Goal: Information Seeking & Learning: Learn about a topic

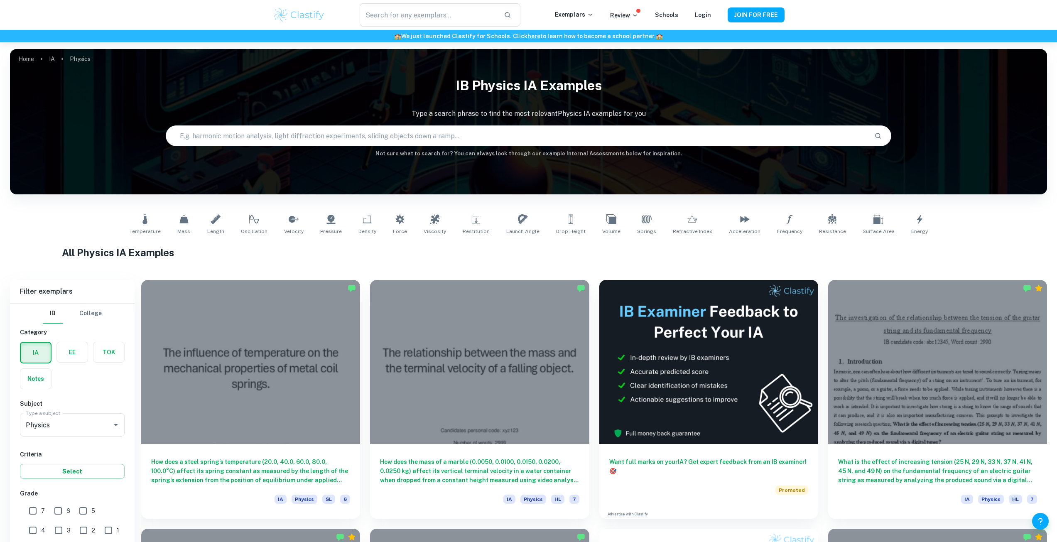
scroll to position [208, 0]
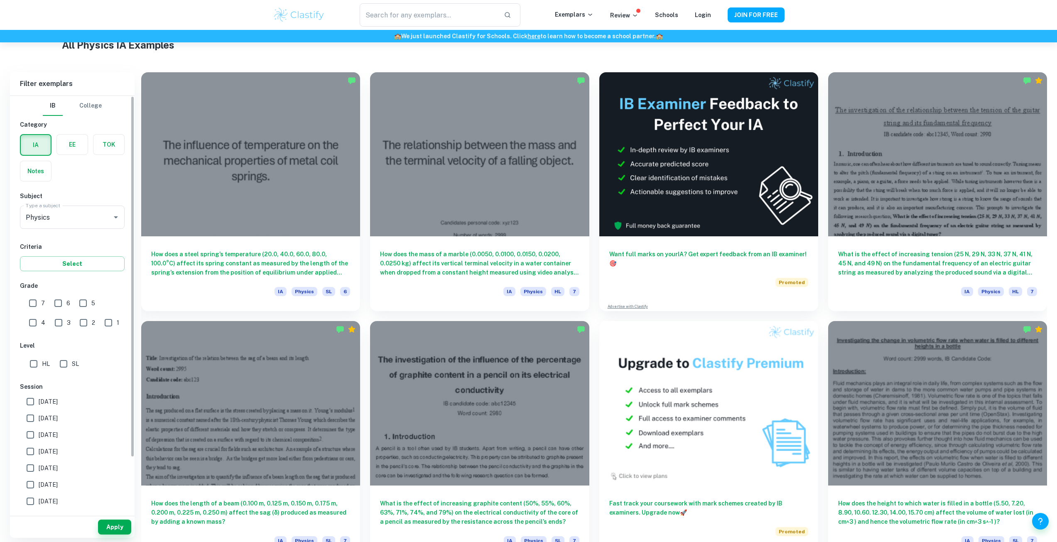
click at [74, 136] on label "button" at bounding box center [72, 145] width 31 height 20
click at [0, 0] on input "radio" at bounding box center [0, 0] width 0 height 0
click at [108, 525] on button "Apply" at bounding box center [114, 526] width 33 height 15
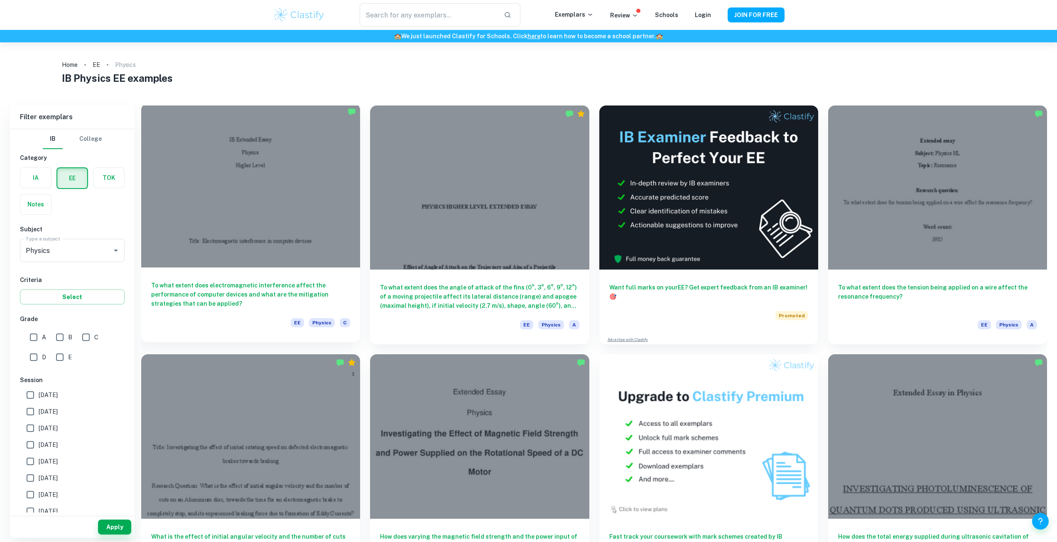
click at [326, 299] on h6 "To what extent does electromagnetic interference affect the performance of comp…" at bounding box center [250, 294] width 199 height 27
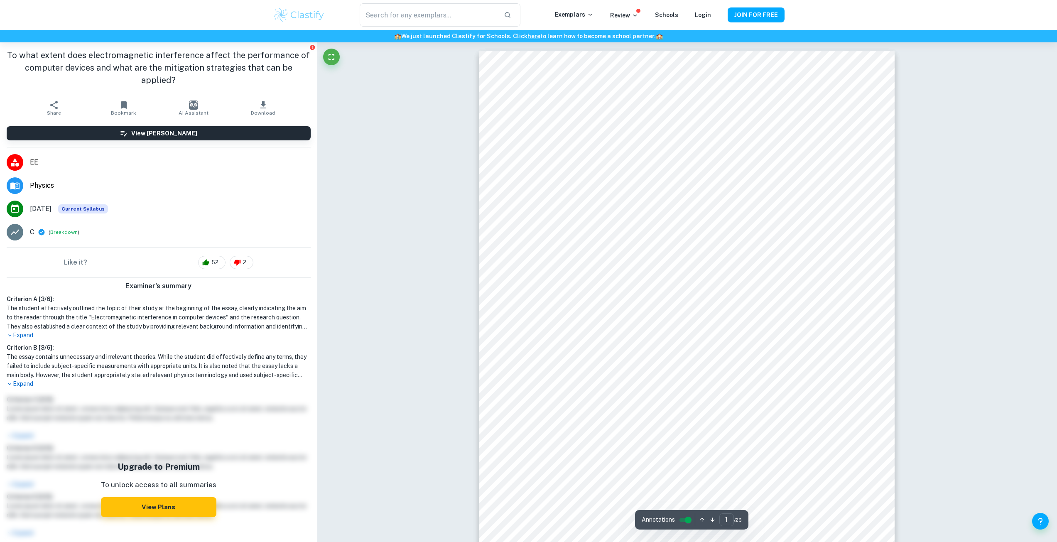
click at [25, 380] on p "Expand" at bounding box center [159, 384] width 304 height 9
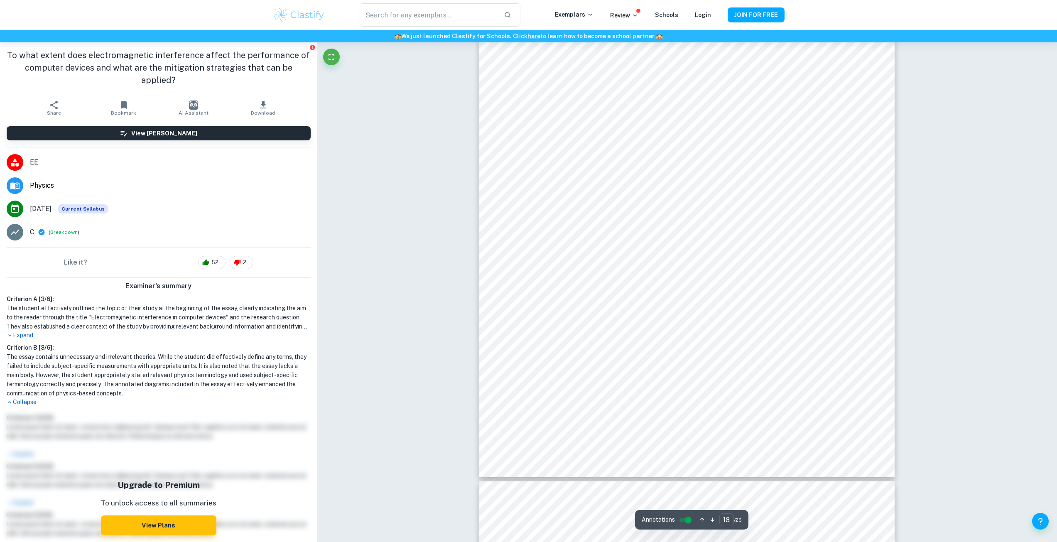
scroll to position [10630, 0]
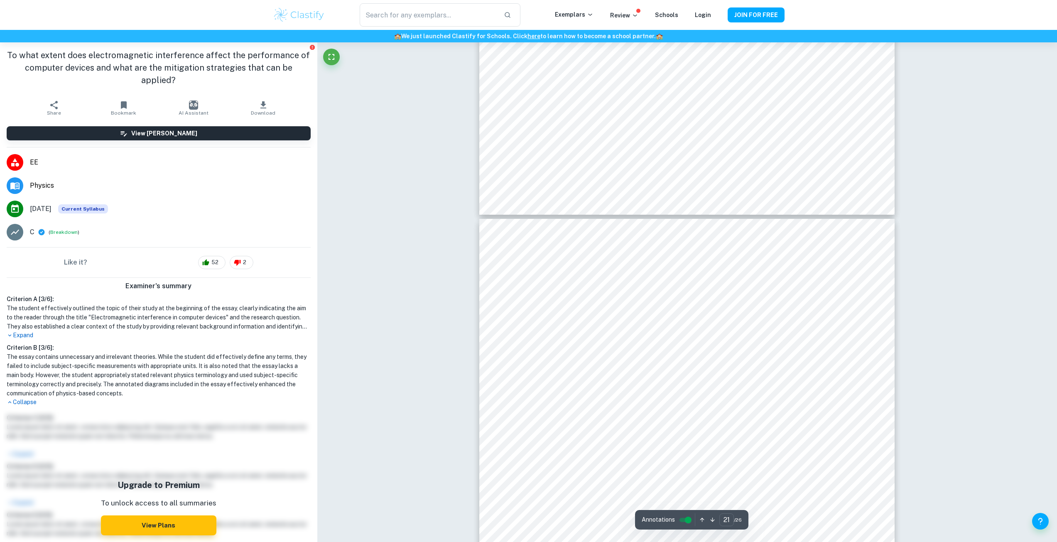
type input "22"
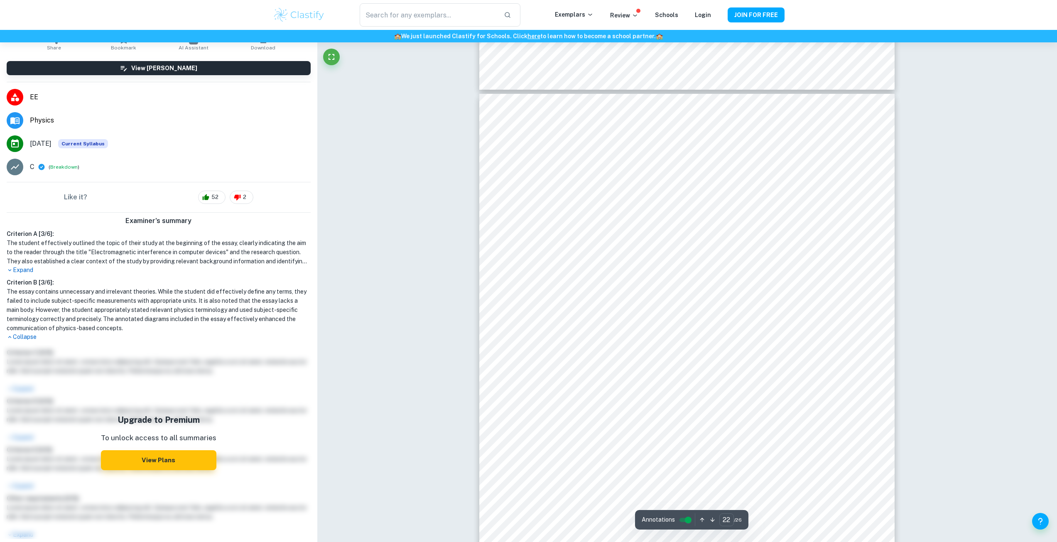
scroll to position [66, 0]
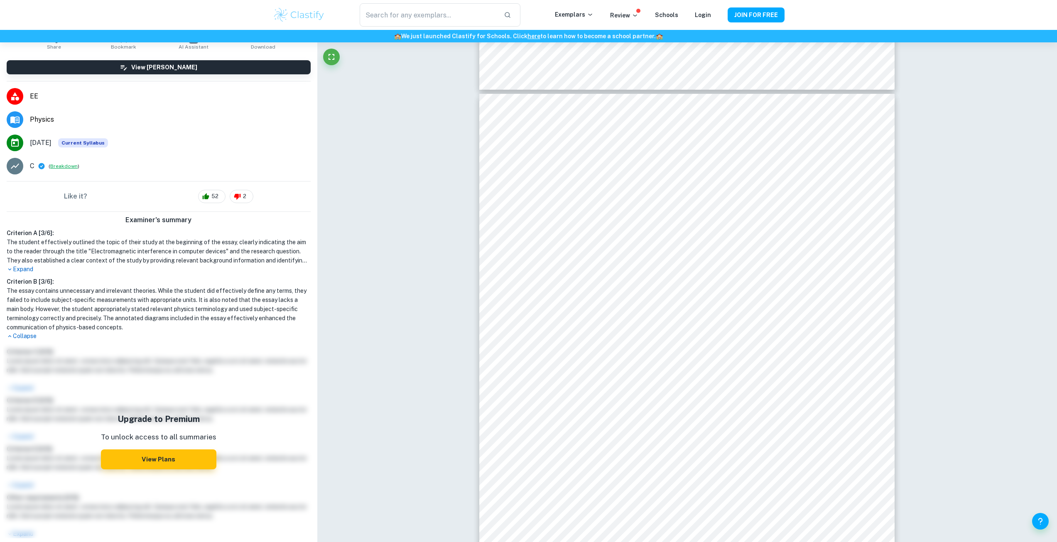
click at [64, 162] on button "Breakdown" at bounding box center [63, 165] width 27 height 7
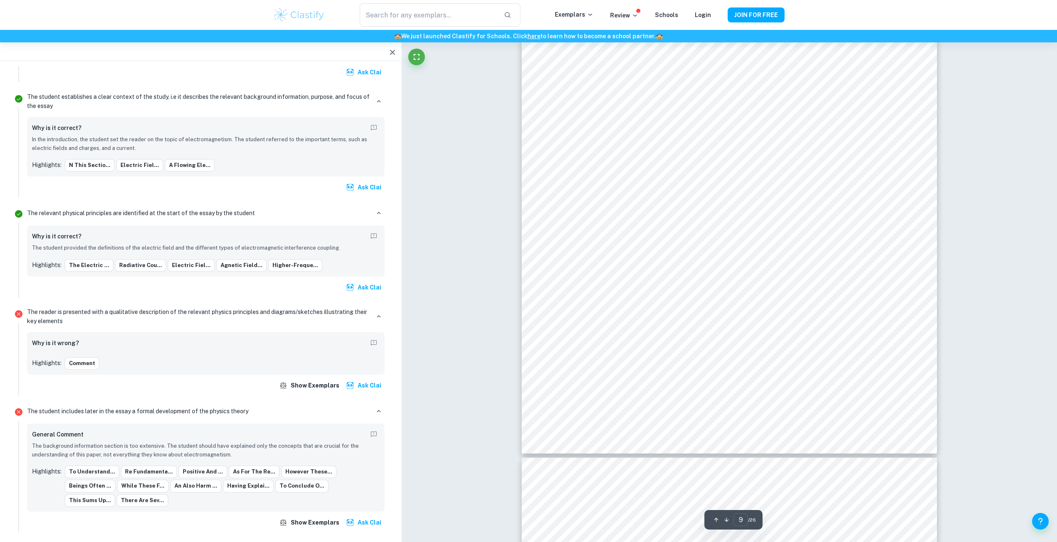
scroll to position [5018, 0]
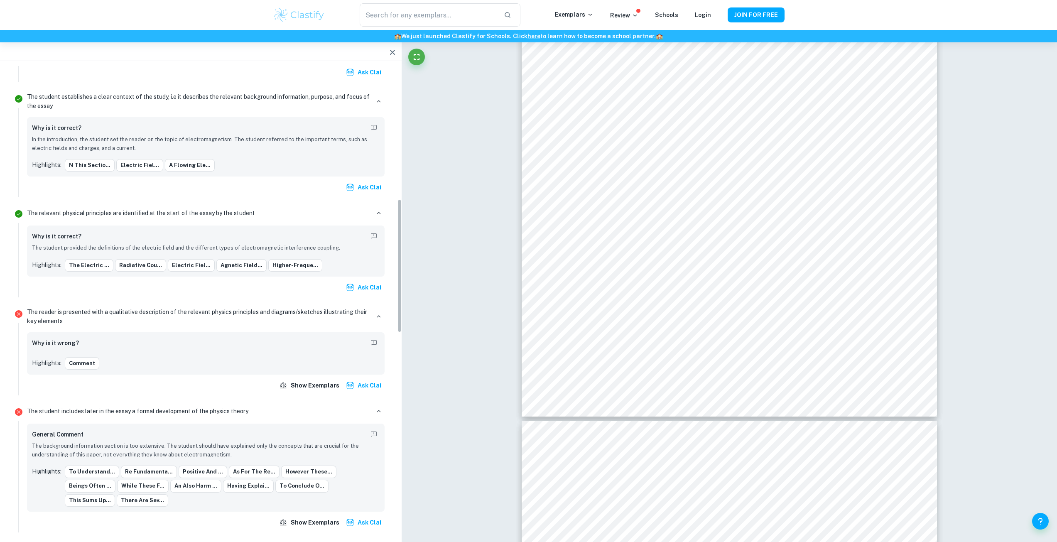
click at [251, 361] on div "Comment" at bounding box center [222, 363] width 315 height 12
click at [96, 352] on div "Why is it wrong? Highlights: Comment" at bounding box center [206, 353] width 348 height 32
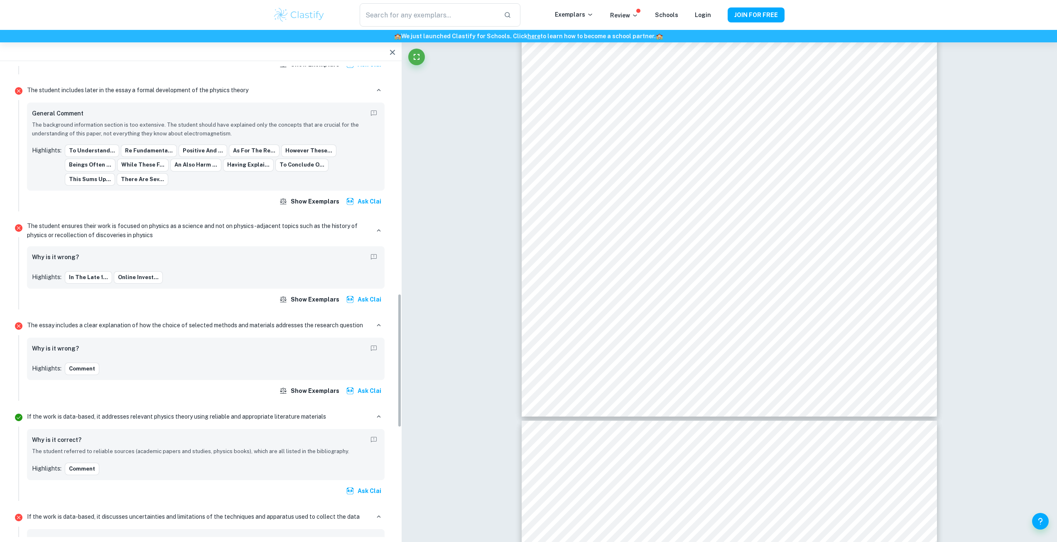
scroll to position [801, 0]
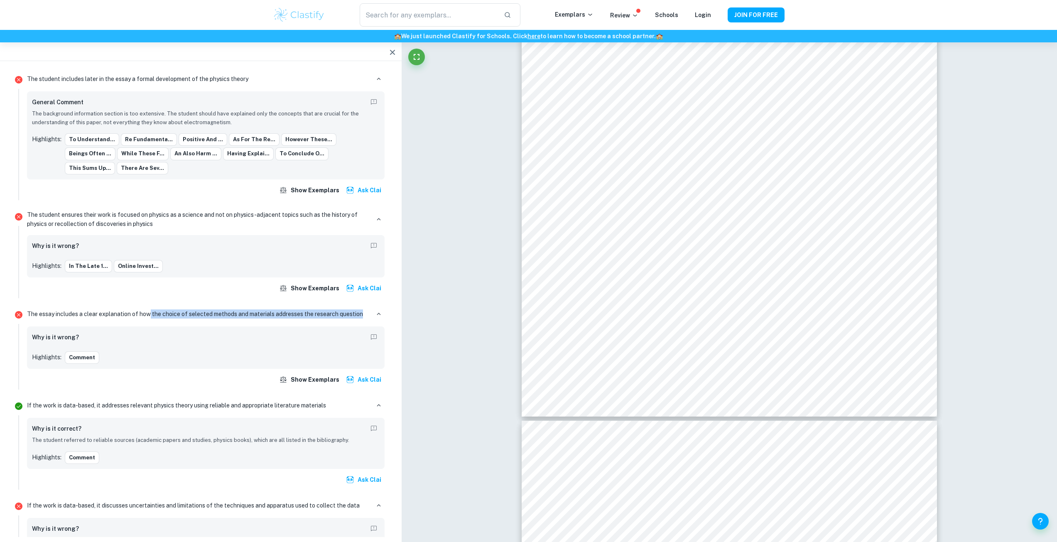
drag, startPoint x: 149, startPoint y: 299, endPoint x: 361, endPoint y: 301, distance: 212.6
click at [361, 309] on p "The essay includes a clear explanation of how the choice of selected methods an…" at bounding box center [195, 313] width 336 height 9
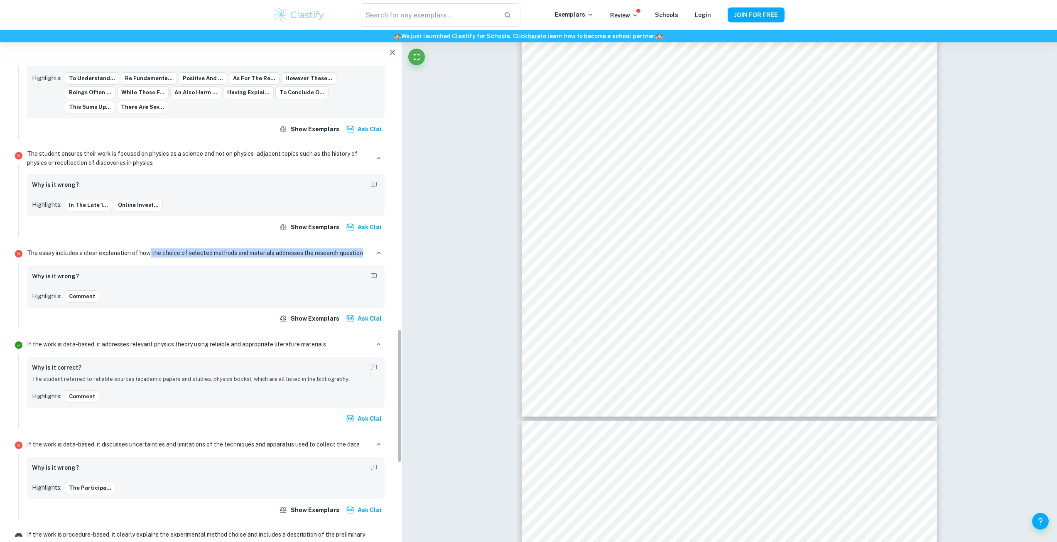
scroll to position [926, 0]
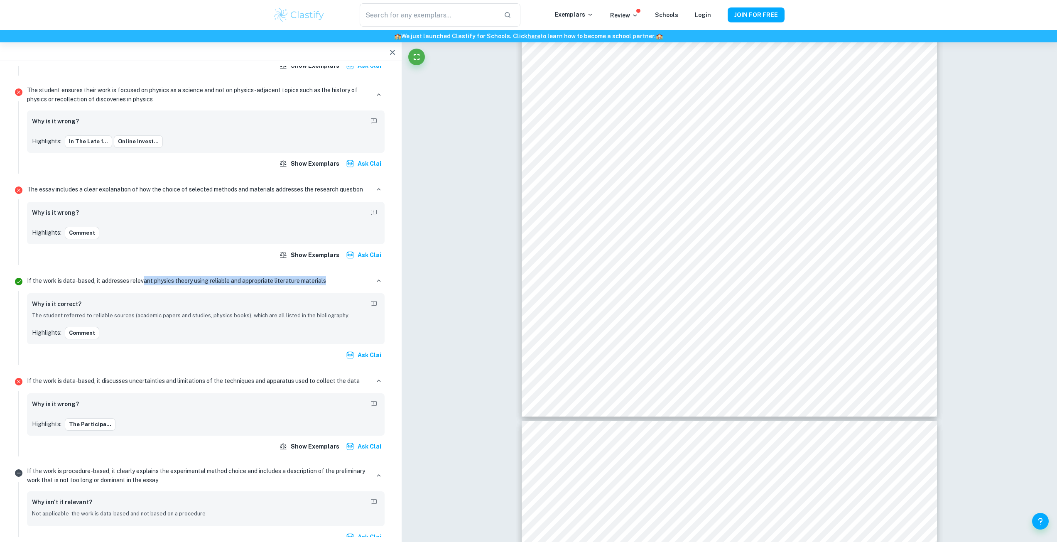
drag, startPoint x: 143, startPoint y: 266, endPoint x: 331, endPoint y: 269, distance: 187.3
click at [331, 275] on div "If the work is data-based, it addresses relevant physics theory using reliable …" at bounding box center [206, 281] width 358 height 12
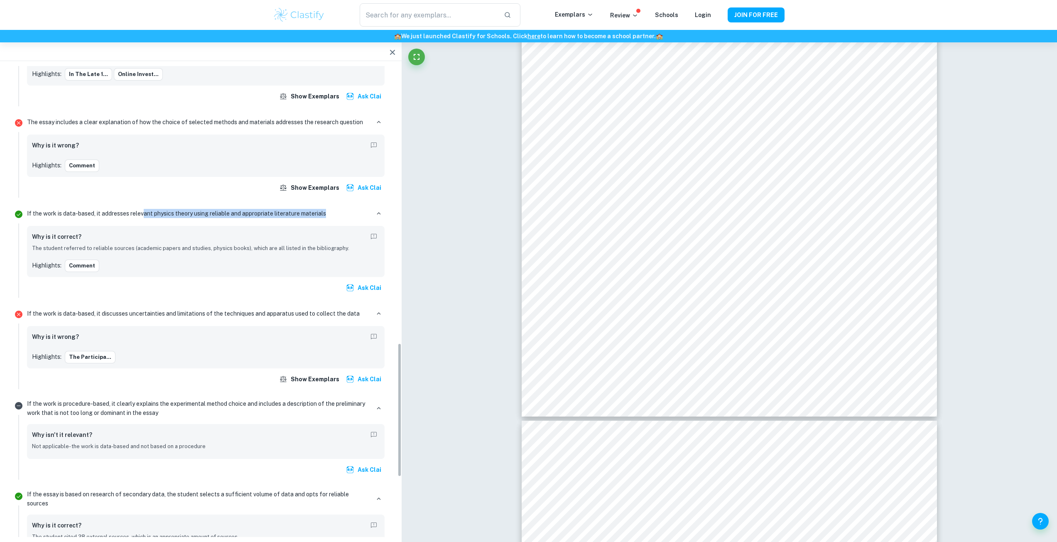
scroll to position [1009, 0]
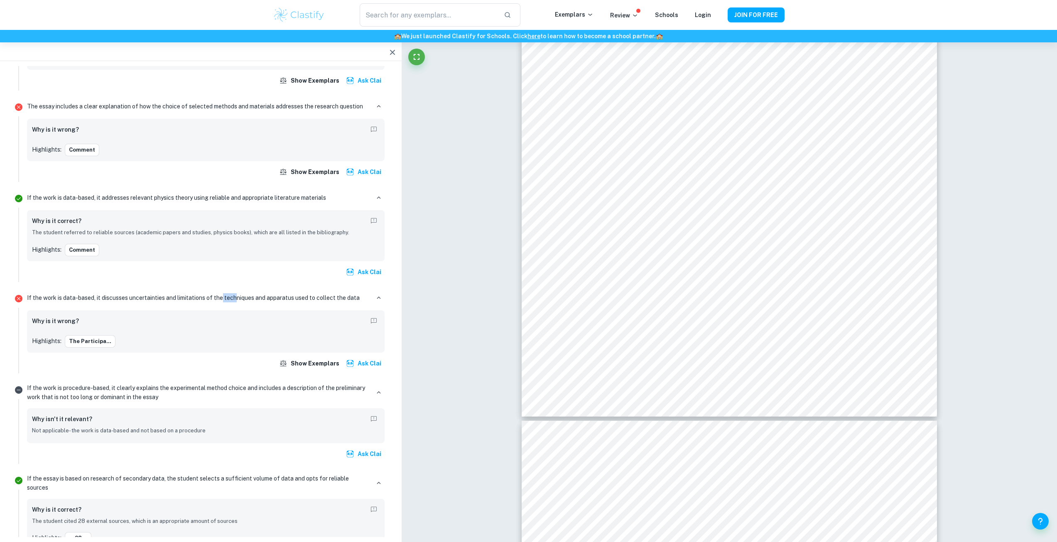
drag, startPoint x: 236, startPoint y: 281, endPoint x: 221, endPoint y: 281, distance: 14.9
click at [221, 293] on p "If the work is data-based, it discusses uncertainties and limitations of the te…" at bounding box center [193, 297] width 333 height 9
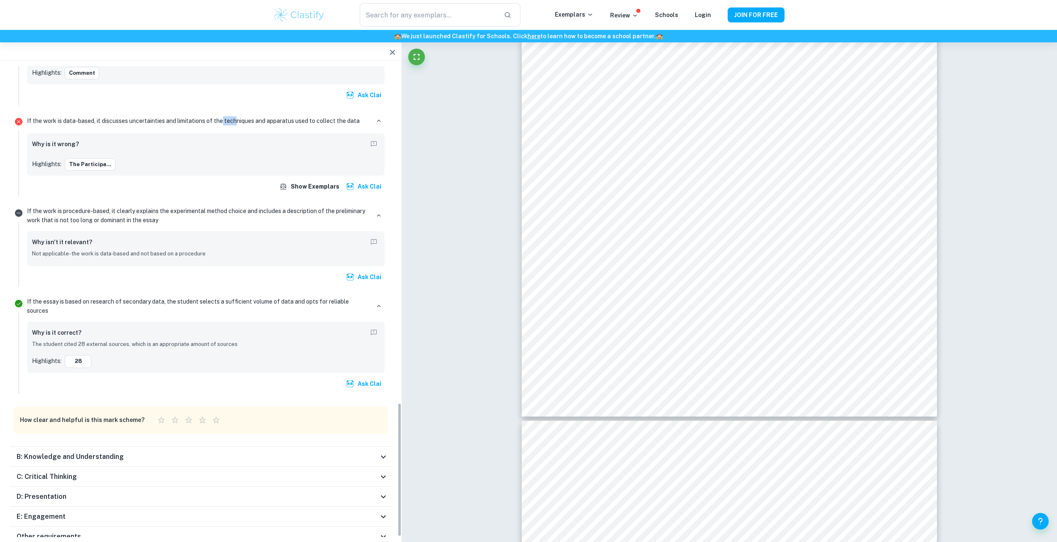
scroll to position [1187, 0]
click at [374, 299] on button "button" at bounding box center [379, 305] width 12 height 12
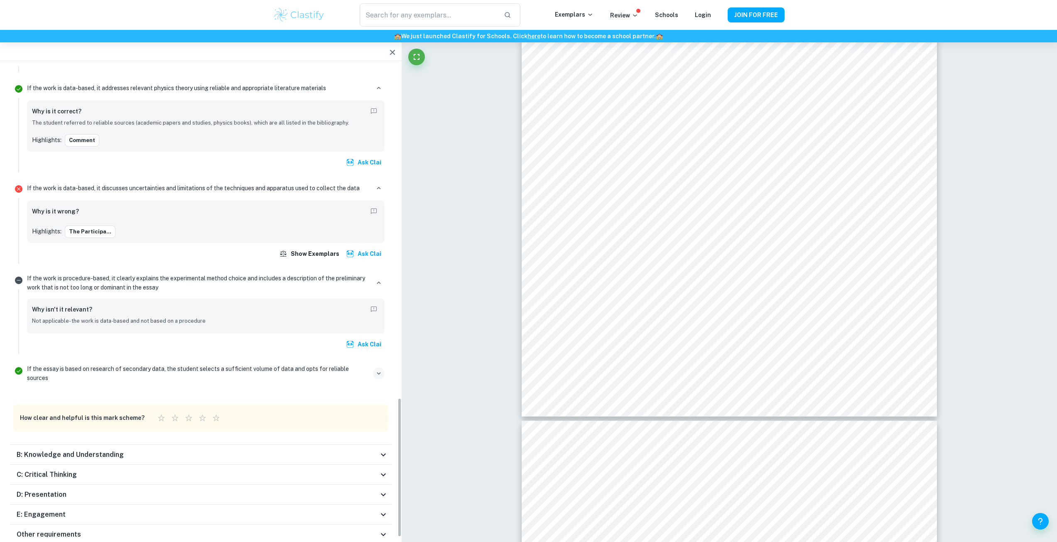
scroll to position [1118, 0]
click at [377, 370] on icon "button" at bounding box center [378, 373] width 7 height 7
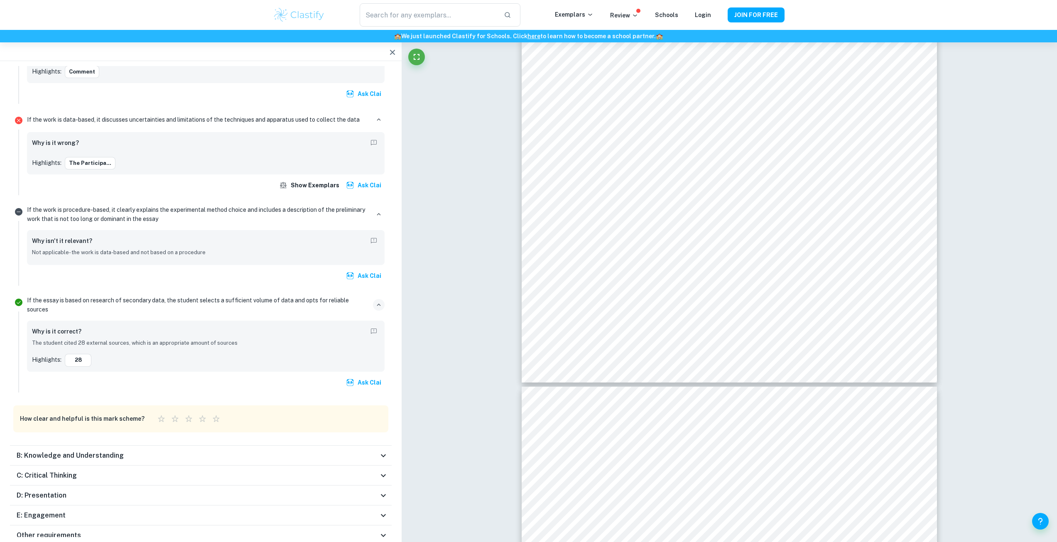
scroll to position [5143, 0]
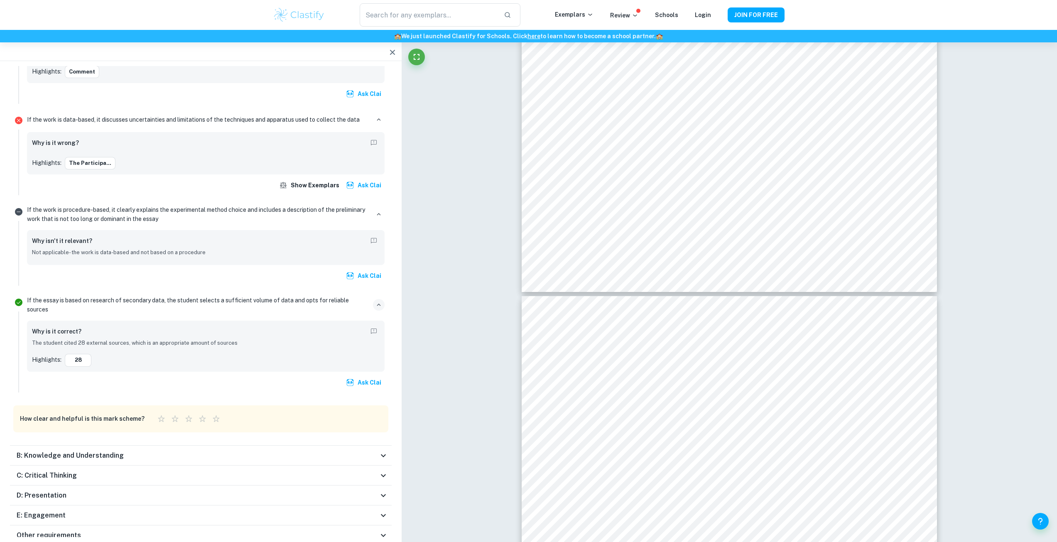
drag, startPoint x: 86, startPoint y: 337, endPoint x: 329, endPoint y: 335, distance: 243.8
click at [312, 354] on div "28" at bounding box center [222, 360] width 315 height 12
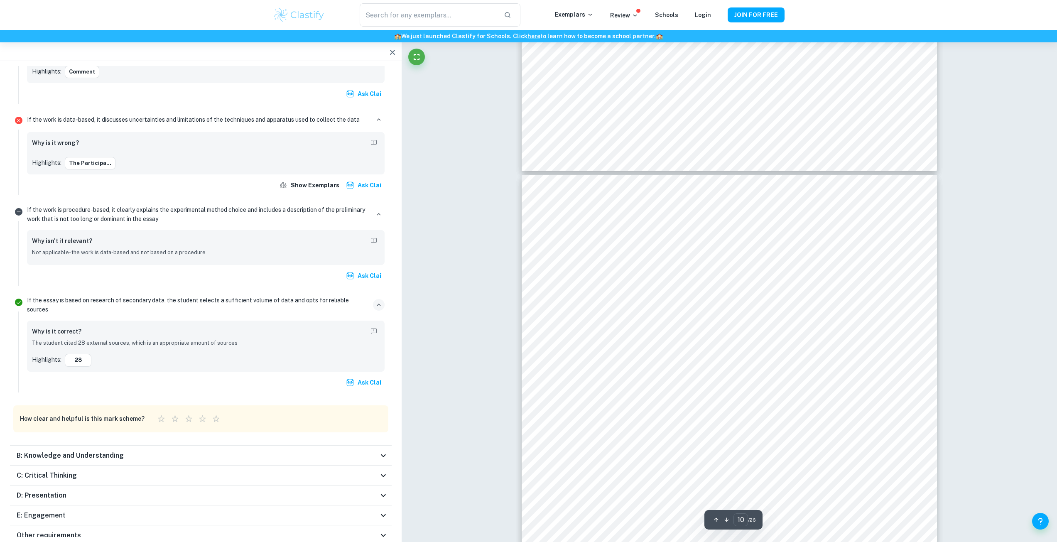
scroll to position [5267, 0]
click at [227, 451] on div "B: Knowledge and Understanding" at bounding box center [198, 456] width 362 height 10
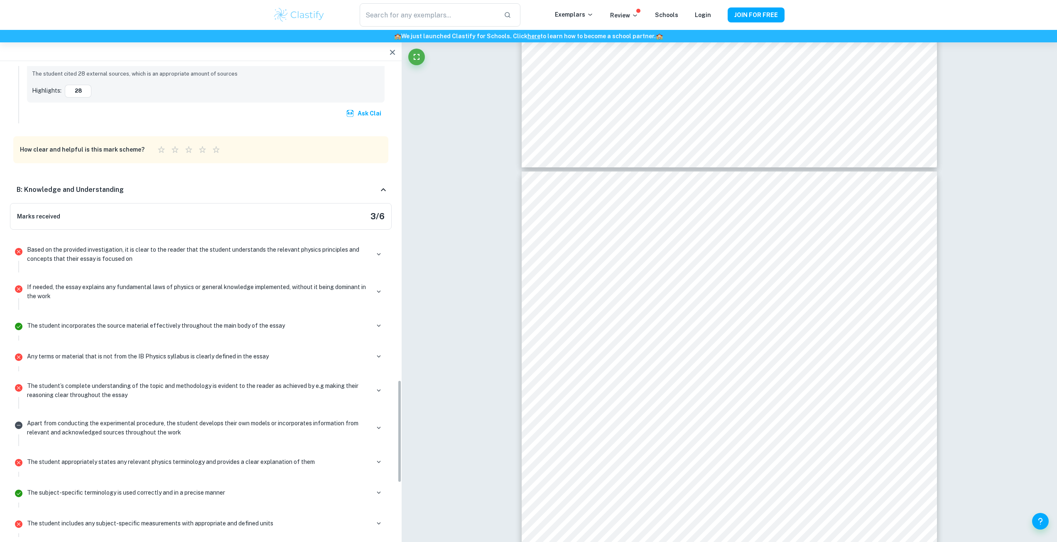
scroll to position [1442, 0]
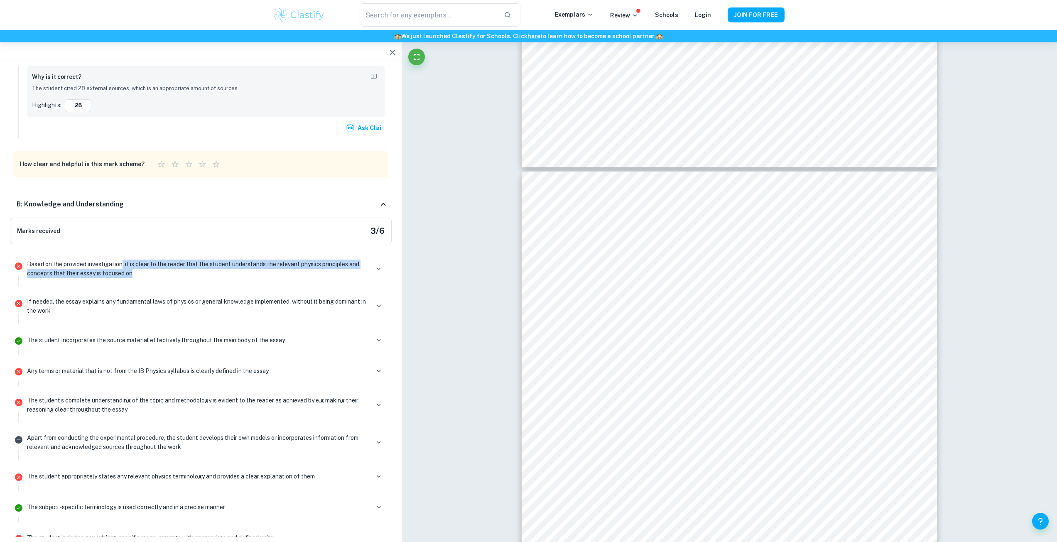
drag, startPoint x: 132, startPoint y: 246, endPoint x: 269, endPoint y: 251, distance: 136.7
click at [269, 260] on p "Based on the provided investigation, it is clear to the reader that the student…" at bounding box center [198, 269] width 343 height 18
click at [177, 365] on div "Any terms or material that is not from the IB Physics syllabus is clearly defin…" at bounding box center [206, 371] width 358 height 12
click at [176, 366] on p "Any terms or material that is not from the IB Physics syllabus is clearly defin…" at bounding box center [148, 370] width 242 height 9
click at [373, 365] on button "button" at bounding box center [379, 371] width 12 height 12
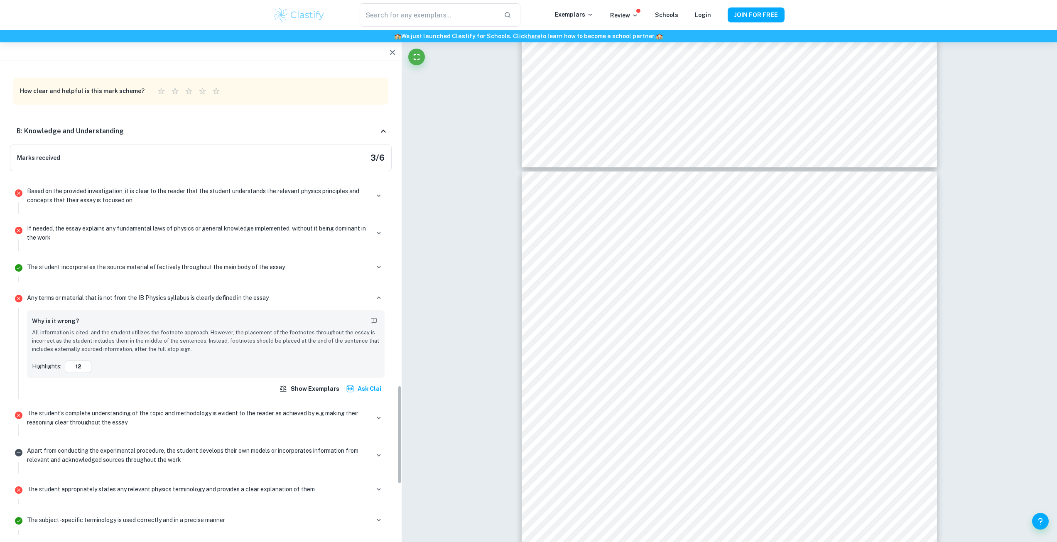
scroll to position [1525, 0]
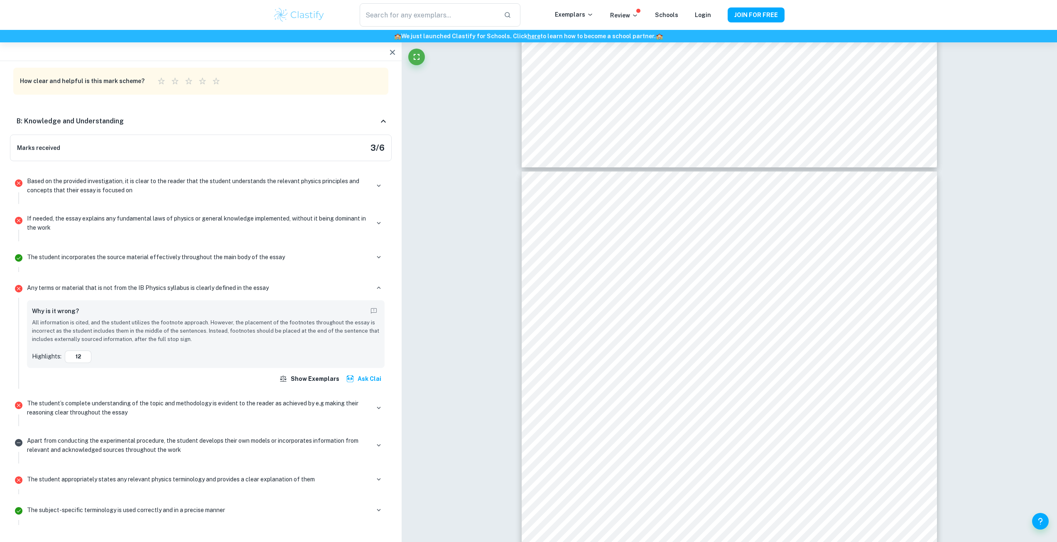
click at [247, 502] on div "The subject-specific terminology is used correctly and in a precise manner" at bounding box center [206, 513] width 364 height 23
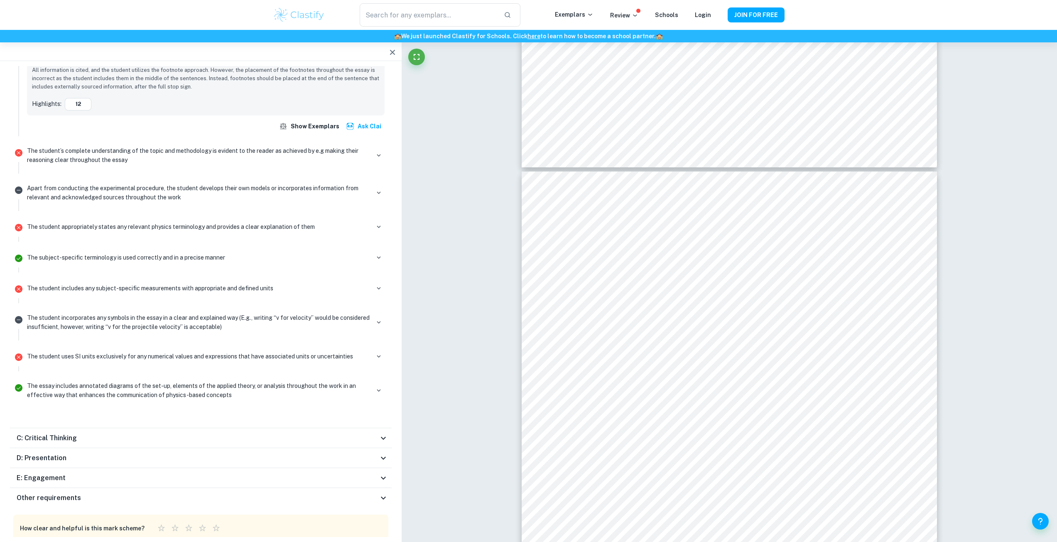
click at [173, 433] on div "C: Critical Thinking" at bounding box center [198, 438] width 362 height 10
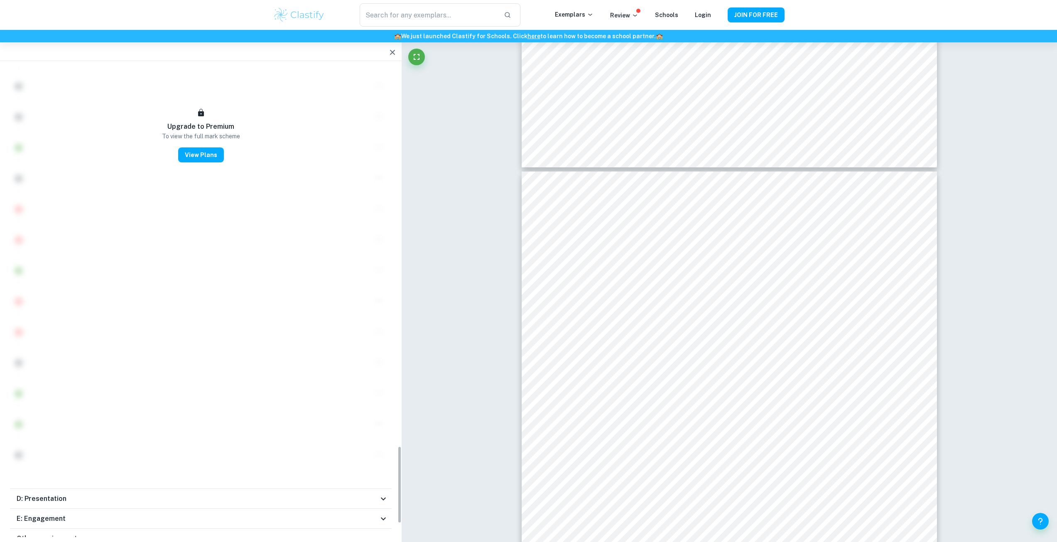
scroll to position [2388, 0]
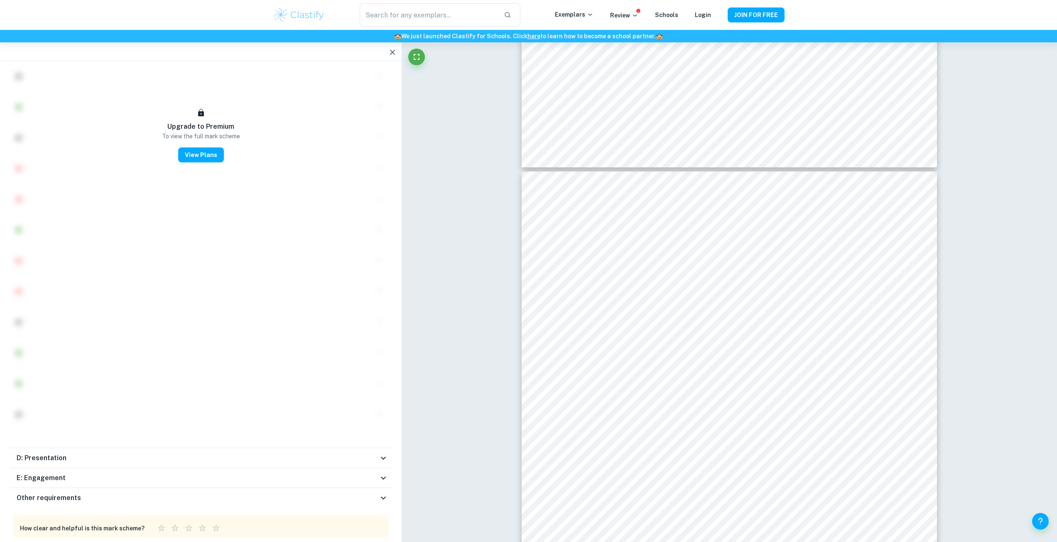
click at [106, 453] on div "D: Presentation" at bounding box center [198, 458] width 362 height 10
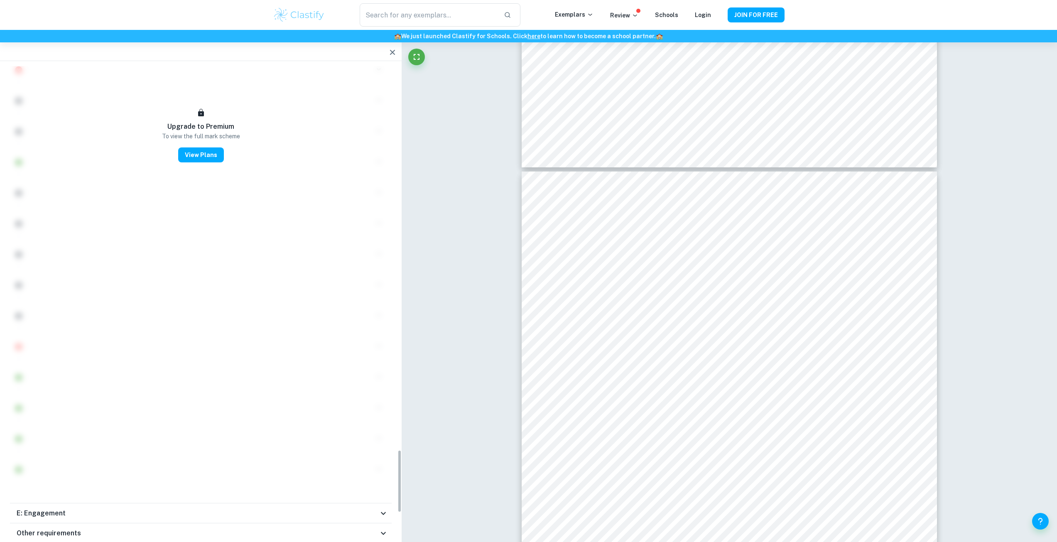
scroll to position [3061, 0]
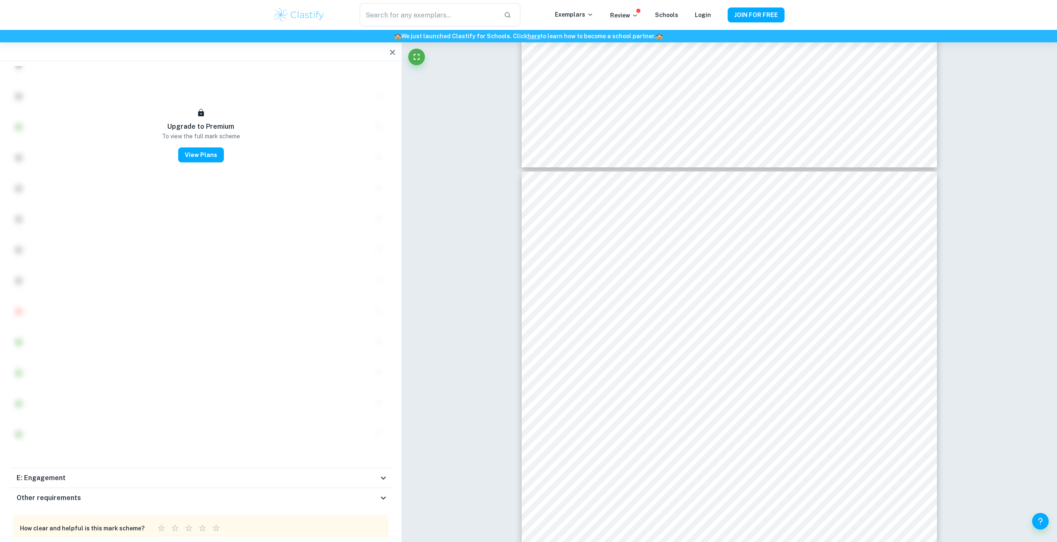
click at [132, 473] on div "E: Engagement" at bounding box center [198, 478] width 362 height 10
click at [127, 493] on div "Other requirements" at bounding box center [198, 498] width 362 height 10
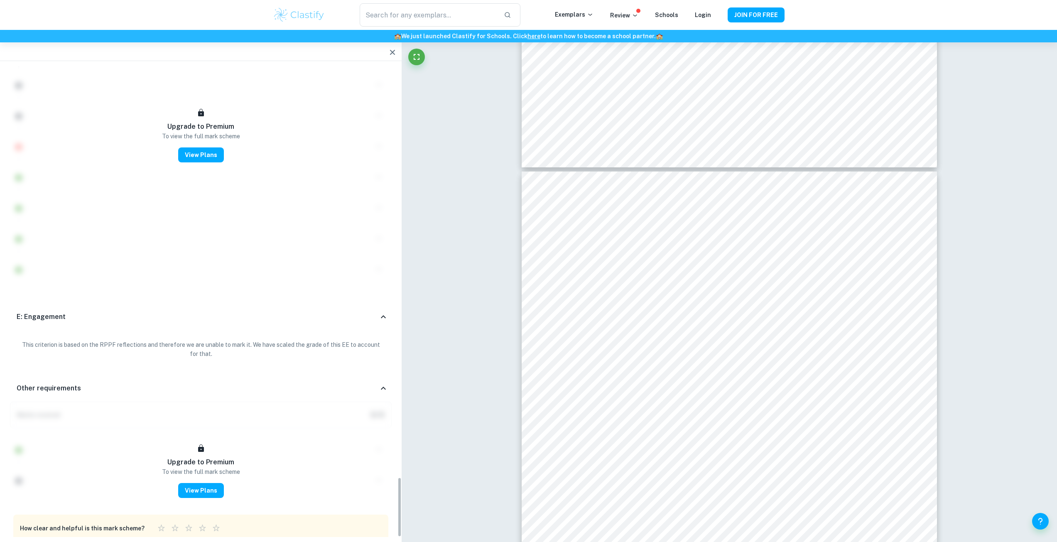
scroll to position [3226, 0]
click at [95, 383] on div "Other requirements" at bounding box center [198, 388] width 362 height 10
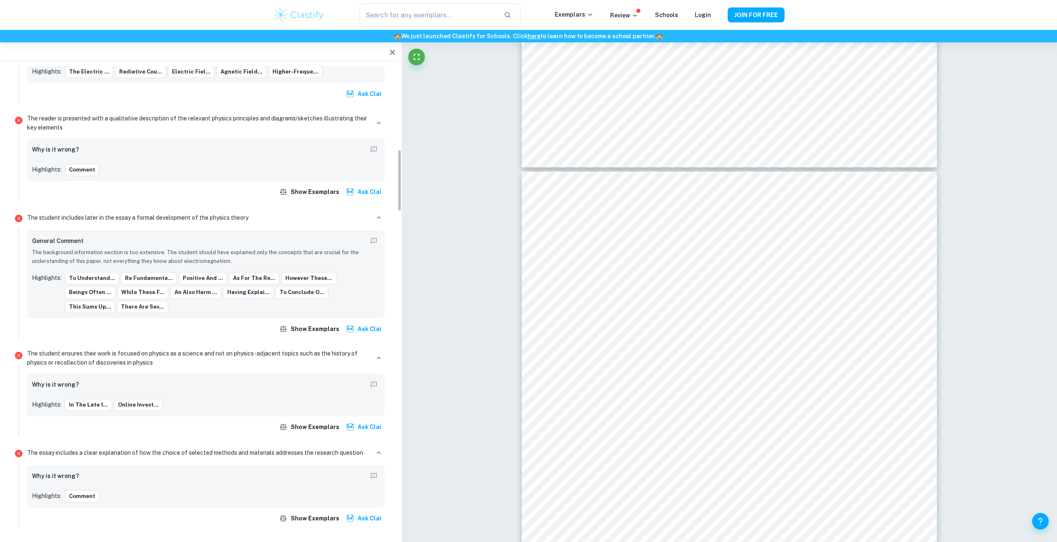
scroll to position [497, 0]
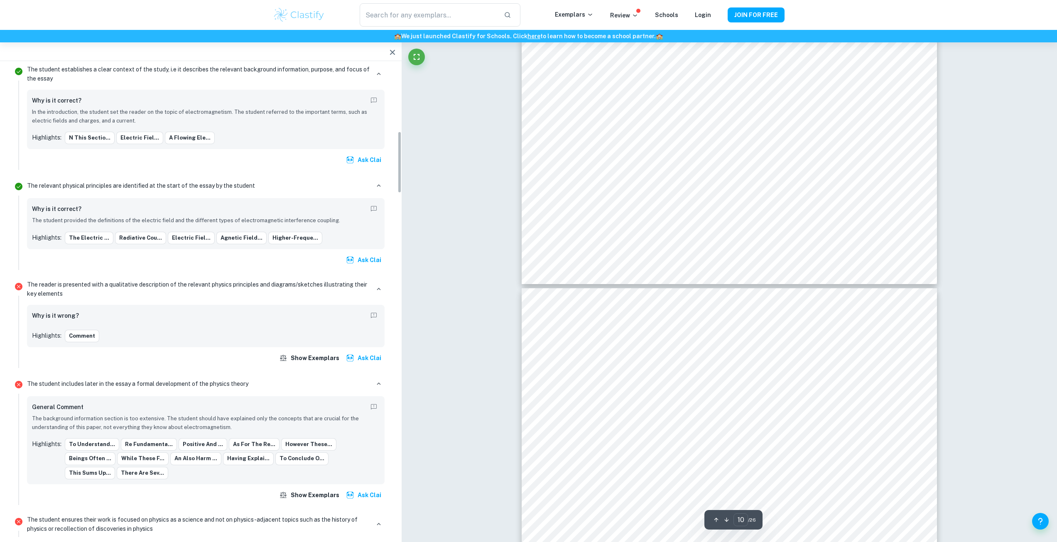
type input "9"
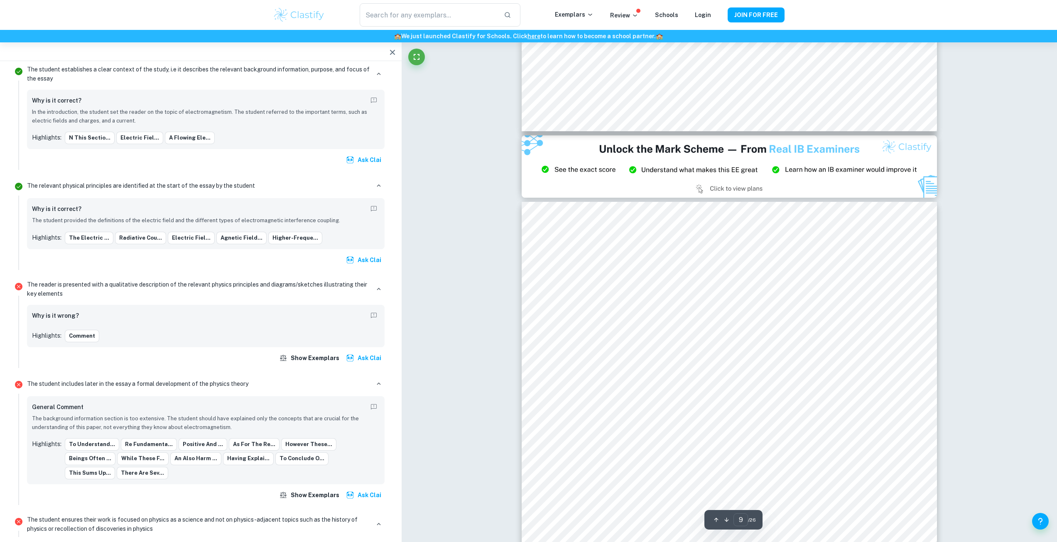
scroll to position [4644, 0]
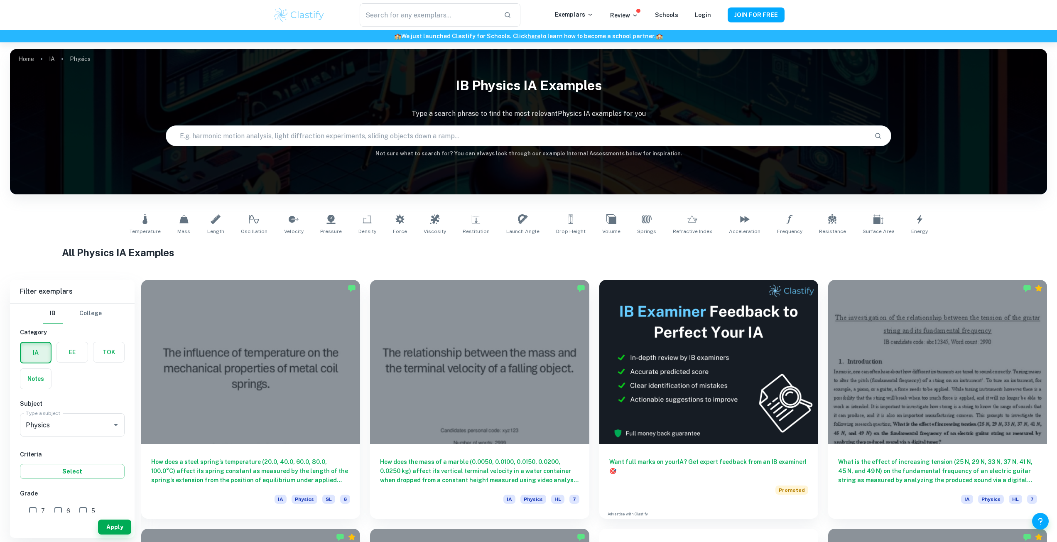
click at [75, 355] on label "button" at bounding box center [72, 352] width 31 height 20
click at [0, 0] on input "radio" at bounding box center [0, 0] width 0 height 0
click at [118, 529] on button "Apply" at bounding box center [114, 526] width 33 height 15
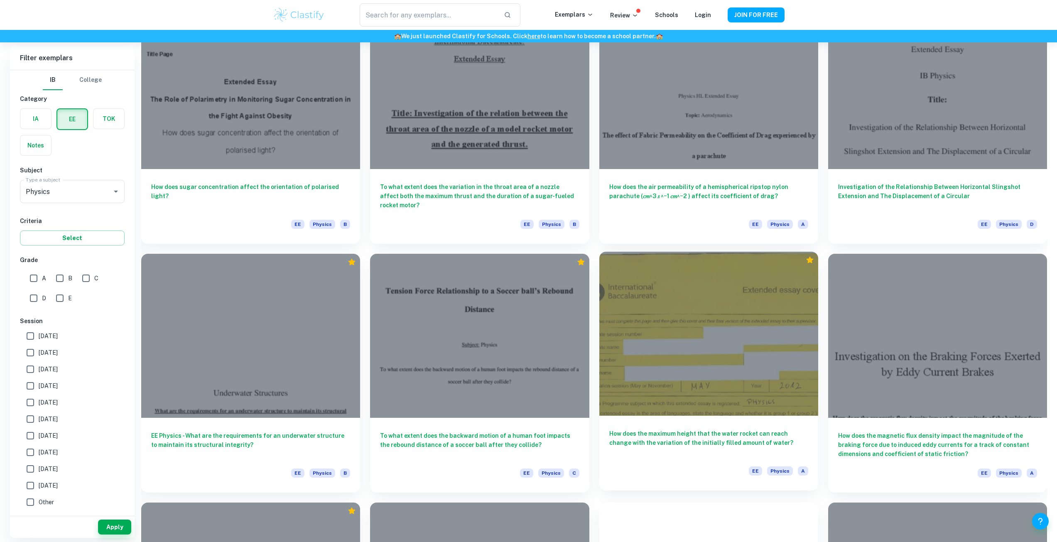
scroll to position [3696, 0]
